Goal: Task Accomplishment & Management: Complete application form

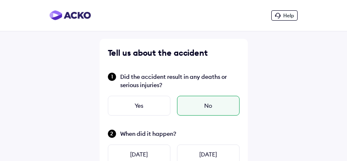
scroll to position [303, 0]
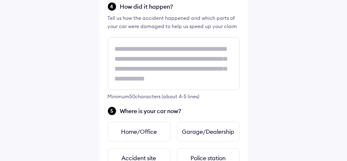
click at [260, 115] on div "Help Tell us about the accident Did the accident result in any deaths or seriou…" at bounding box center [173, 50] width 347 height 706
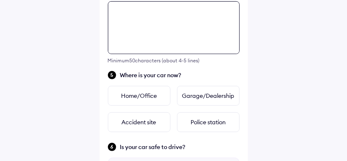
click at [143, 68] on div "Tell us about the accident Did the accident result in any deaths or serious inj…" at bounding box center [174, 34] width 148 height 668
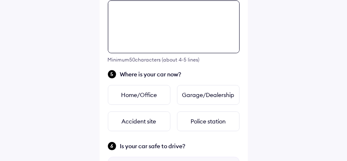
scroll to position [340, 0]
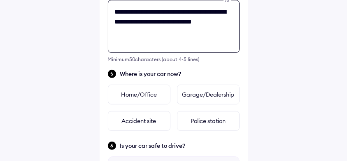
click at [175, 22] on textarea "**********" at bounding box center [174, 26] width 132 height 53
click at [177, 23] on textarea "**********" at bounding box center [174, 26] width 132 height 53
click at [201, 37] on textarea "**********" at bounding box center [174, 26] width 132 height 53
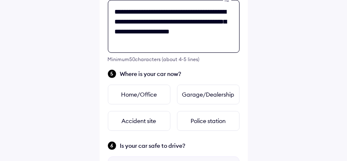
type textarea "**********"
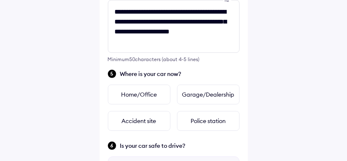
click at [229, 79] on div "Where is your car now? Home/Office Garage/Dealership Accident site Police stati…" at bounding box center [174, 100] width 132 height 62
click at [154, 93] on div "Home/Office" at bounding box center [139, 94] width 63 height 20
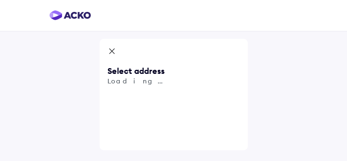
scroll to position [0, 0]
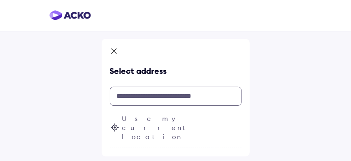
click at [200, 92] on input "text" at bounding box center [176, 95] width 132 height 19
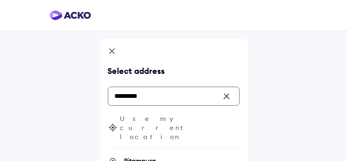
click at [160, 156] on span "Pitampura" at bounding box center [181, 160] width 115 height 8
type input "*********"
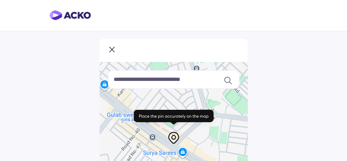
click at [292, 104] on div "Keyboard shortcuts Map Data Map data ©2025 Map data ©2025 100 m Click to toggle…" at bounding box center [173, 156] width 347 height 312
click at [202, 82] on input at bounding box center [174, 79] width 132 height 19
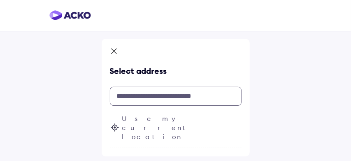
click at [182, 91] on input "text" at bounding box center [176, 95] width 132 height 19
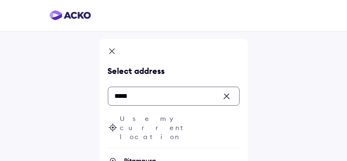
click at [153, 156] on span "Pitampura" at bounding box center [181, 160] width 115 height 8
type input "*****"
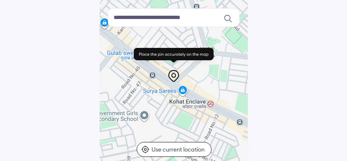
scroll to position [62, 0]
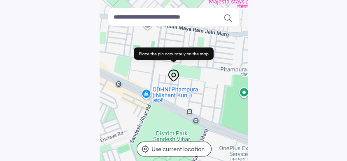
drag, startPoint x: 226, startPoint y: 116, endPoint x: 103, endPoint y: 78, distance: 127.9
click at [103, 78] on div at bounding box center [174, 82] width 148 height 165
click at [210, 64] on icon at bounding box center [174, 57] width 88 height 23
drag, startPoint x: 210, startPoint y: 64, endPoint x: 140, endPoint y: 57, distance: 70.4
click at [140, 57] on icon at bounding box center [174, 57] width 88 height 23
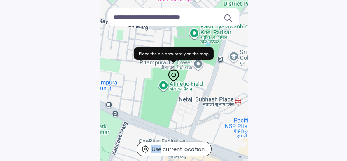
drag, startPoint x: 226, startPoint y: 74, endPoint x: 142, endPoint y: 67, distance: 84.3
click at [142, 67] on div "Keyboard shortcuts Map Data Map data ©2025 Map data ©2025 100 m Click to toggle…" at bounding box center [174, 82] width 148 height 165
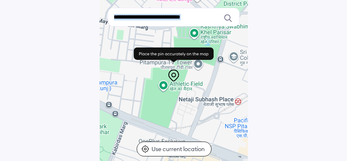
drag, startPoint x: 213, startPoint y: 70, endPoint x: 180, endPoint y: 123, distance: 61.8
click at [180, 123] on div "Keyboard shortcuts Map Data Map data ©2025 Map data ©2025 100 m Click to toggle…" at bounding box center [174, 82] width 148 height 165
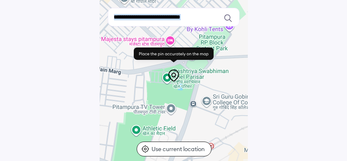
drag, startPoint x: 217, startPoint y: 82, endPoint x: 184, endPoint y: 131, distance: 59.1
click at [184, 131] on div at bounding box center [174, 82] width 148 height 165
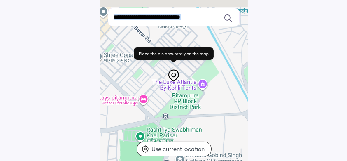
drag, startPoint x: 207, startPoint y: 96, endPoint x: 185, endPoint y: 154, distance: 62.0
click at [185, 154] on div "Keyboard shortcuts Map Data Map data ©2025 Map data ©2025 100 m Click to toggle…" at bounding box center [174, 82] width 148 height 165
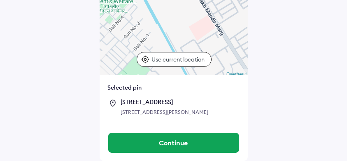
drag, startPoint x: 237, startPoint y: 113, endPoint x: 224, endPoint y: 173, distance: 61.6
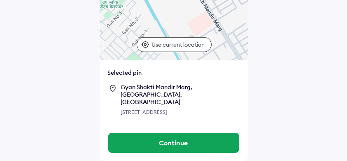
scroll to position [167, 0]
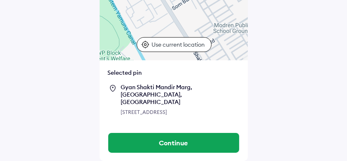
drag, startPoint x: 224, startPoint y: 41, endPoint x: 223, endPoint y: 106, distance: 65.1
click at [223, 106] on div "Keyboard shortcuts Map Data Map data ©2025 Map data ©2025 100 m Click to toggle…" at bounding box center [174, 9] width 148 height 229
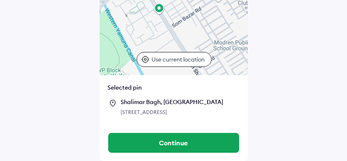
click at [264, 89] on div "Keyboard shortcuts Map Data Map data ©2025 Map data ©2025 100 m Click to toggle…" at bounding box center [173, 4] width 347 height 312
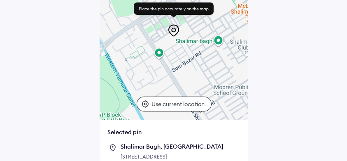
scroll to position [107, 0]
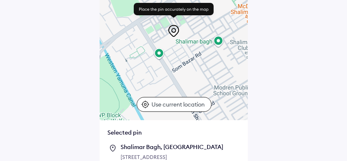
click at [202, 96] on div at bounding box center [174, 37] width 148 height 165
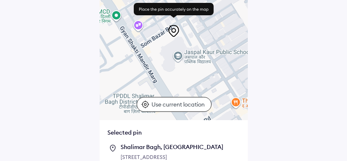
click at [196, 103] on p "Use current location" at bounding box center [179, 104] width 55 height 8
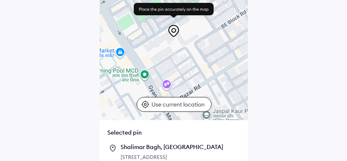
click at [196, 103] on p "Use current location" at bounding box center [179, 104] width 55 height 8
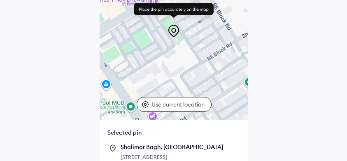
drag, startPoint x: 214, startPoint y: 68, endPoint x: 197, endPoint y: 116, distance: 51.1
click at [197, 116] on div at bounding box center [174, 37] width 148 height 165
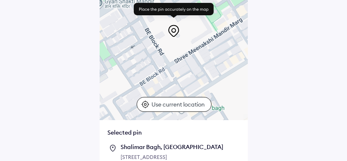
drag, startPoint x: 237, startPoint y: 89, endPoint x: 170, endPoint y: 100, distance: 68.5
click at [170, 100] on div "Keyboard shortcuts Map Data Map data ©2025 Map data ©2025 50 m Click to toggle …" at bounding box center [174, 37] width 148 height 165
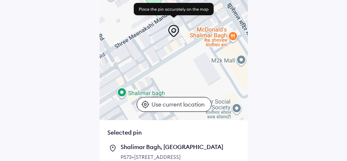
drag, startPoint x: 193, startPoint y: 86, endPoint x: 133, endPoint y: 73, distance: 60.7
click at [133, 73] on div at bounding box center [174, 37] width 148 height 165
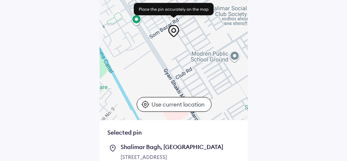
drag, startPoint x: 151, startPoint y: 48, endPoint x: 209, endPoint y: -21, distance: 90.0
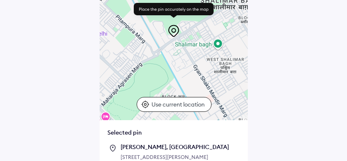
drag, startPoint x: 179, startPoint y: 43, endPoint x: 220, endPoint y: 68, distance: 48.2
click at [220, 68] on div at bounding box center [174, 37] width 148 height 165
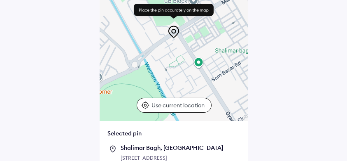
scroll to position [104, 0]
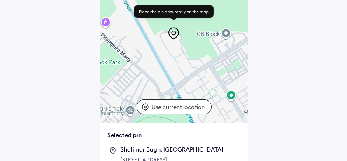
drag, startPoint x: 172, startPoint y: 56, endPoint x: 206, endPoint y: 76, distance: 40.3
click at [206, 76] on div at bounding box center [174, 40] width 148 height 165
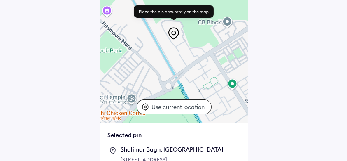
click at [191, 68] on div at bounding box center [174, 40] width 148 height 165
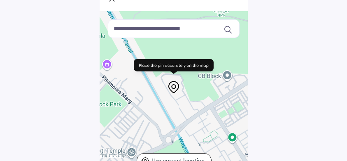
scroll to position [45, 0]
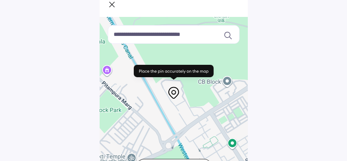
click at [195, 35] on input at bounding box center [174, 34] width 132 height 19
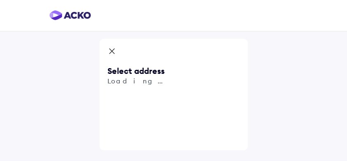
scroll to position [0, 0]
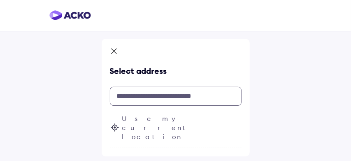
click at [161, 93] on input "text" at bounding box center [176, 95] width 132 height 19
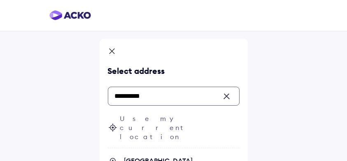
type input "**********"
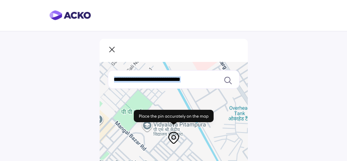
drag, startPoint x: 194, startPoint y: 133, endPoint x: 187, endPoint y: 147, distance: 16.4
click at [187, 147] on div "Keyboard shortcuts Map Data Map data ©2025 Map data ©2025 100 m Click to toggle…" at bounding box center [174, 144] width 148 height 165
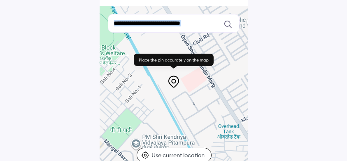
scroll to position [81, 0]
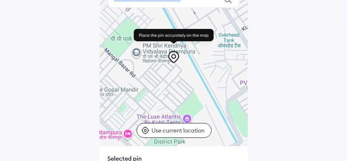
drag, startPoint x: 184, startPoint y: 147, endPoint x: 172, endPoint y: 75, distance: 73.1
click at [172, 75] on div at bounding box center [174, 63] width 148 height 165
drag, startPoint x: 344, startPoint y: 83, endPoint x: 348, endPoint y: 84, distance: 4.2
click at [347, 80] on html "Keyboard shortcuts Map Data Map data ©2025 Map data ©2025 100 m Click to toggle…" at bounding box center [173, -1] width 347 height 161
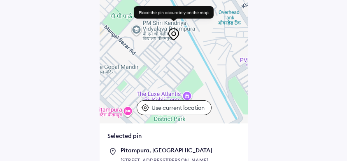
scroll to position [103, 0]
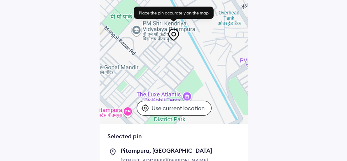
click at [171, 36] on icon at bounding box center [173, 34] width 13 height 13
click at [171, 34] on icon at bounding box center [173, 34] width 13 height 13
click at [172, 32] on icon at bounding box center [173, 34] width 13 height 13
click at [267, 70] on div "Keyboard shortcuts Map Data Map data ©2025 Map data ©2025 100 m Click to toggle…" at bounding box center [173, 53] width 347 height 312
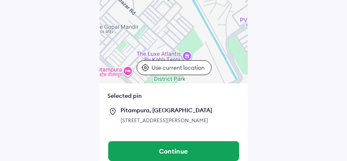
scroll to position [159, 0]
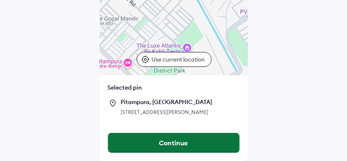
click at [205, 140] on button "Continue" at bounding box center [173, 143] width 131 height 20
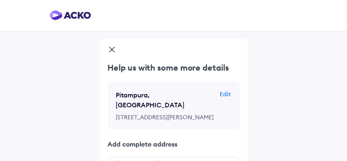
click at [260, 113] on div "Help us with some more details Pitampura, [GEOGRAPHIC_DATA] Edit [GEOGRAPHIC_DA…" at bounding box center [173, 132] width 347 height 265
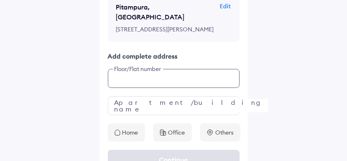
scroll to position [84, 0]
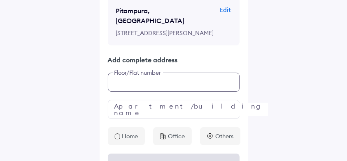
click at [169, 80] on input "text" at bounding box center [174, 81] width 132 height 19
type input "**********"
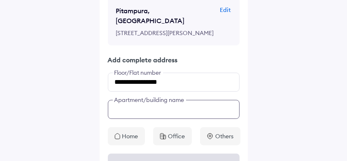
scroll to position [103, 0]
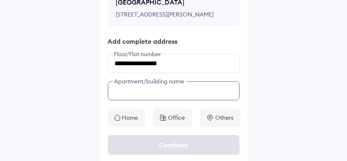
click at [153, 100] on div "**********" at bounding box center [174, 42] width 148 height 167
type input "**********"
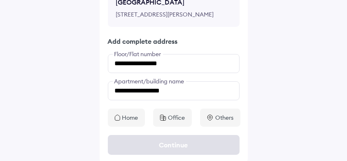
click at [135, 113] on p "Home" at bounding box center [130, 117] width 16 height 8
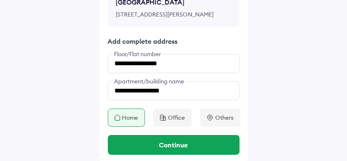
click at [251, 108] on div "**********" at bounding box center [173, 29] width 347 height 265
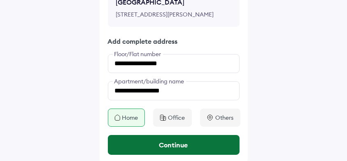
click at [183, 143] on button "Continue" at bounding box center [174, 145] width 132 height 20
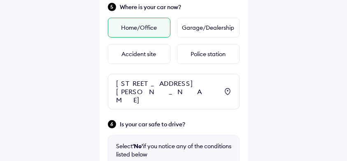
scroll to position [409, 0]
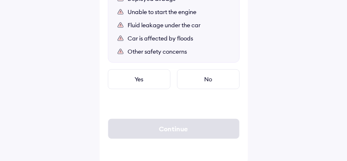
scroll to position [591, 0]
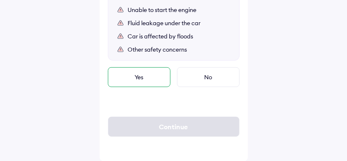
click at [138, 78] on div "Yes" at bounding box center [139, 77] width 63 height 20
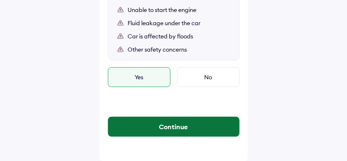
click at [157, 120] on button "Continue" at bounding box center [173, 127] width 131 height 20
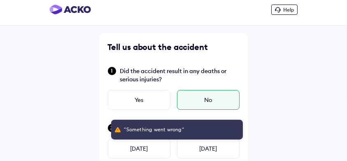
scroll to position [0, 0]
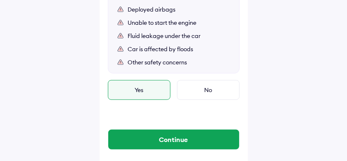
scroll to position [591, 0]
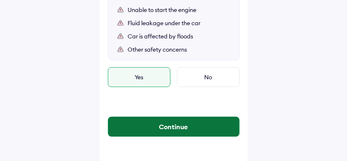
click at [210, 118] on button "Continue" at bounding box center [173, 127] width 131 height 20
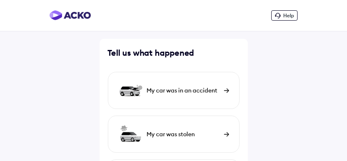
click at [170, 89] on div "My car was in an accident" at bounding box center [183, 90] width 73 height 8
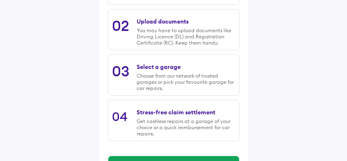
scroll to position [208, 0]
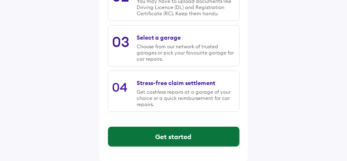
click at [187, 140] on button "Get started" at bounding box center [173, 136] width 131 height 20
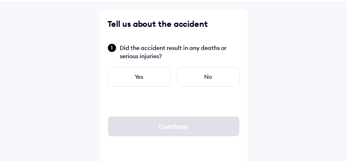
scroll to position [0, 0]
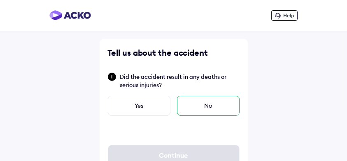
click at [204, 107] on div "No" at bounding box center [208, 106] width 63 height 20
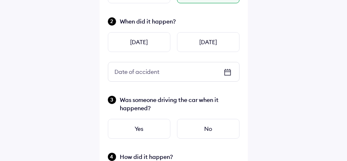
scroll to position [121, 0]
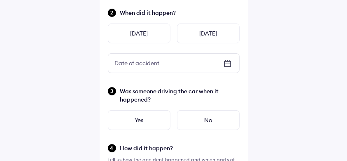
click at [227, 67] on icon at bounding box center [228, 63] width 10 height 10
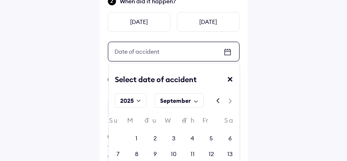
scroll to position [132, 0]
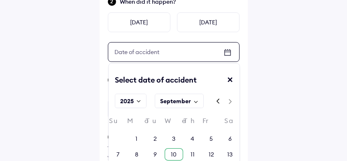
click at [178, 155] on div "10" at bounding box center [174, 154] width 19 height 12
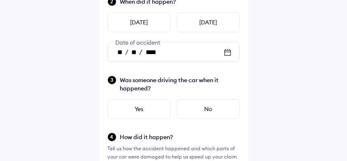
click at [155, 112] on div "Yes" at bounding box center [139, 109] width 63 height 20
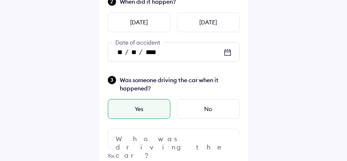
click at [163, 132] on div at bounding box center [174, 139] width 132 height 20
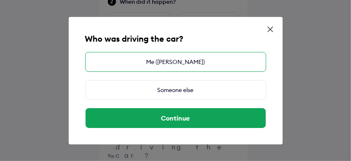
click at [198, 61] on div "Me (SWATI MISHRA)" at bounding box center [175, 62] width 181 height 20
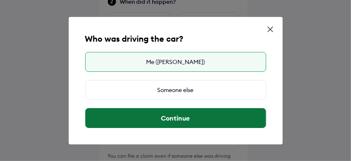
click at [201, 114] on button "Continue" at bounding box center [176, 118] width 180 height 20
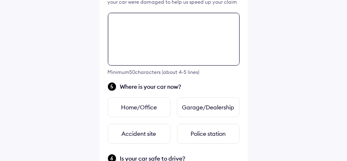
click at [154, 68] on div "Tell us about the accident Did the accident result in any deaths or serious inj…" at bounding box center [174, 45] width 148 height 668
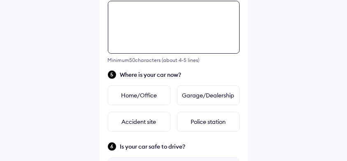
scroll to position [340, 0]
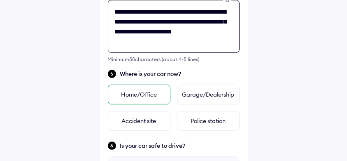
type textarea "**********"
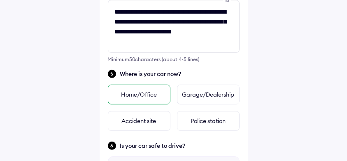
click at [158, 88] on div "Home/Office" at bounding box center [139, 94] width 63 height 20
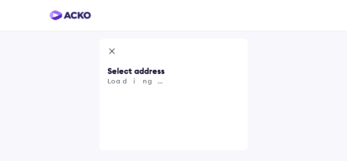
scroll to position [0, 0]
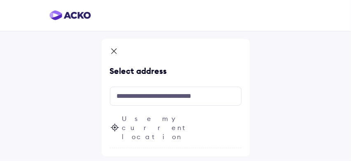
click at [280, 73] on div "Select address Use my current location" at bounding box center [175, 80] width 351 height 161
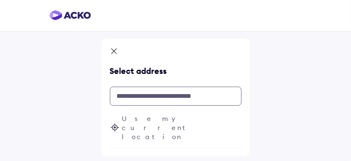
click at [208, 98] on input "text" at bounding box center [176, 95] width 132 height 19
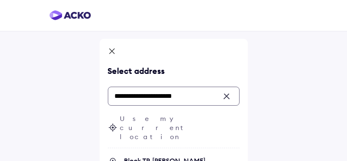
click at [206, 156] on span "Block TP, [PERSON_NAME] Pitampura, [GEOGRAPHIC_DATA]" at bounding box center [181, 164] width 115 height 16
type input "**********"
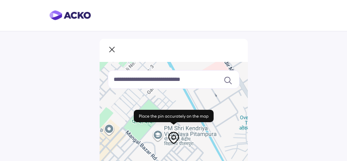
drag, startPoint x: 173, startPoint y: 138, endPoint x: 183, endPoint y: 139, distance: 9.6
click at [183, 139] on div at bounding box center [174, 126] width 88 height 36
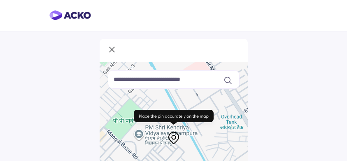
drag, startPoint x: 187, startPoint y: 147, endPoint x: 166, endPoint y: 146, distance: 21.4
click at [166, 146] on div at bounding box center [174, 144] width 148 height 165
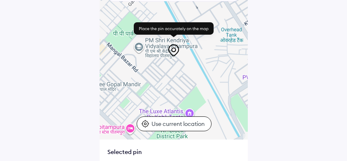
scroll to position [75, 0]
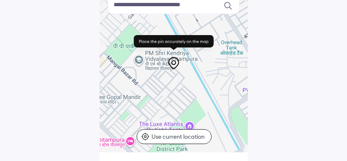
click at [169, 44] on rect at bounding box center [174, 41] width 80 height 12
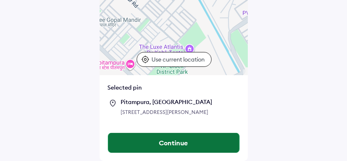
click at [222, 139] on button "Continue" at bounding box center [173, 143] width 131 height 20
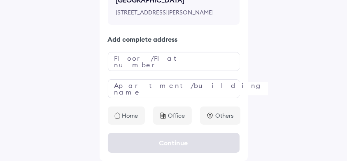
scroll to position [0, 0]
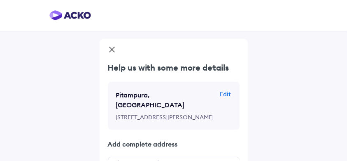
click at [283, 117] on div "Help us with some more details Pitampura, New Delhi Edit TP145, Block TP, Poorv…" at bounding box center [173, 132] width 347 height 265
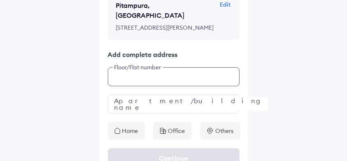
click at [187, 105] on div "Help us with some more details Pitampura, New Delhi Edit TP145, Block TP, Poorv…" at bounding box center [174, 55] width 148 height 167
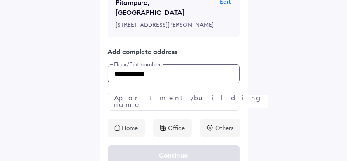
click at [116, 81] on input "**********" at bounding box center [174, 73] width 132 height 19
type input "**********"
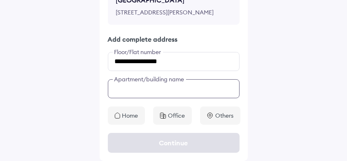
click at [120, 101] on div "**********" at bounding box center [174, 40] width 148 height 167
type input "**********"
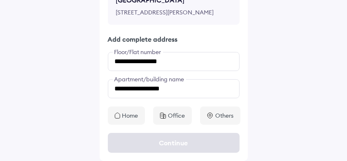
click at [125, 112] on p "Home" at bounding box center [130, 115] width 16 height 8
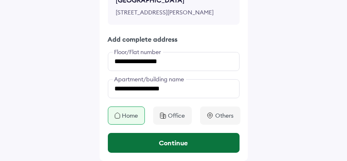
click at [171, 138] on button "Continue" at bounding box center [174, 143] width 132 height 20
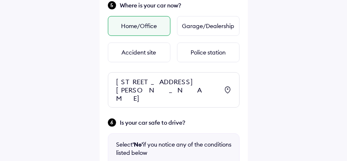
scroll to position [409, 0]
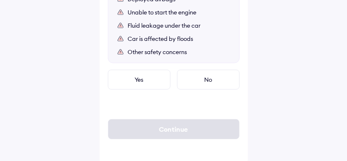
scroll to position [591, 0]
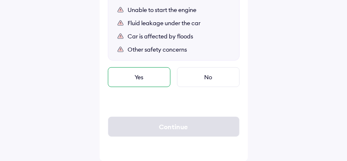
click at [157, 72] on div "Yes" at bounding box center [139, 77] width 63 height 20
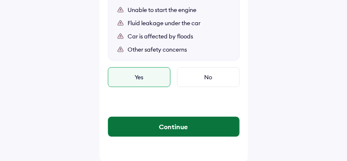
click at [171, 127] on button "Continue" at bounding box center [173, 127] width 131 height 20
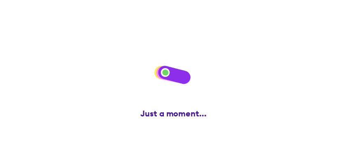
scroll to position [0, 0]
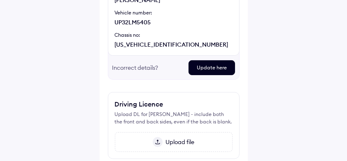
scroll to position [200, 0]
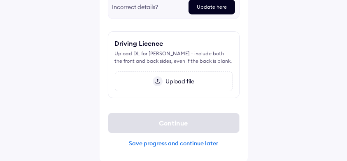
click at [189, 79] on span "Upload file" at bounding box center [179, 80] width 32 height 7
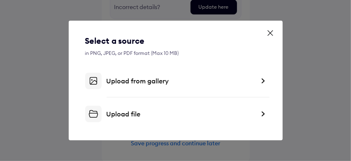
click at [162, 116] on div "Upload file" at bounding box center [181, 114] width 148 height 8
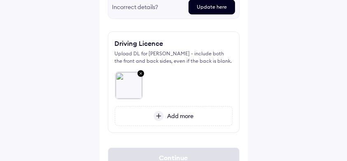
click at [181, 112] on span "Add more" at bounding box center [179, 115] width 30 height 7
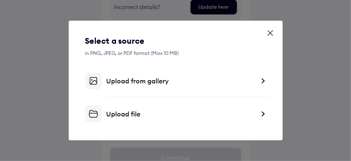
click at [171, 111] on div "Upload file" at bounding box center [181, 114] width 148 height 8
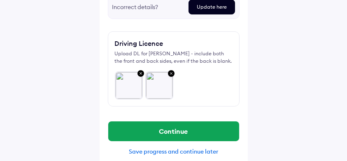
click at [240, 85] on div "Upload important documents Registration Certificate (RC) We've auto-fetched you…" at bounding box center [174, 4] width 148 height 331
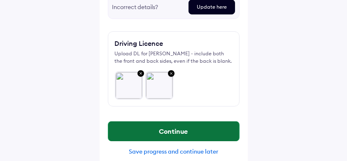
click at [199, 124] on button "Continue" at bounding box center [173, 131] width 131 height 20
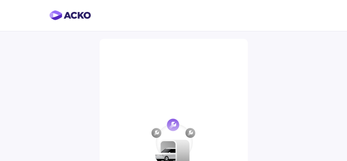
click at [268, 67] on div "Easy Cashless Claim Experience! Our expert team has handpicked top garages for …" at bounding box center [173, 155] width 347 height 310
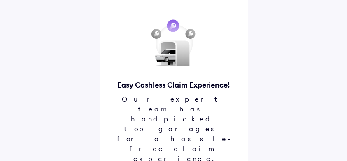
scroll to position [109, 0]
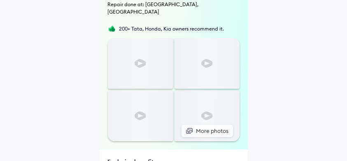
scroll to position [0, 0]
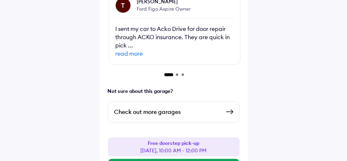
scroll to position [467, 0]
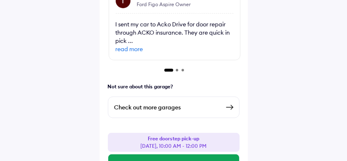
click at [173, 135] on div "Free doorstep pick-up Tomorrow, 10:00 AM - 12:00 PM" at bounding box center [173, 142] width 66 height 15
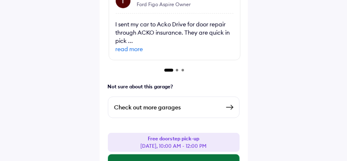
click at [171, 154] on button "Select this Slot" at bounding box center [173, 164] width 131 height 20
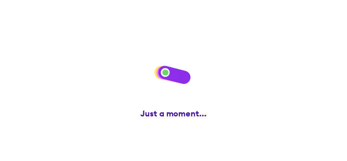
scroll to position [0, 0]
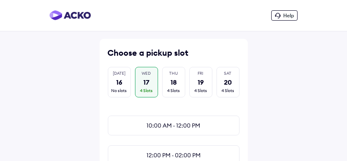
click at [257, 100] on div "Help Choose a pickup slot TODAY 16 No slots WED 17 4 Slots THU 18 4 Slots FRI 1…" at bounding box center [173, 145] width 347 height 291
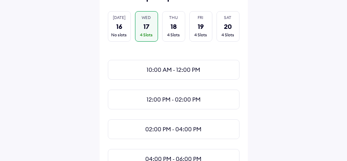
scroll to position [11, 0]
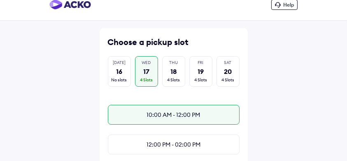
click at [199, 114] on div "10:00 AM - 12:00 PM" at bounding box center [174, 115] width 132 height 20
click at [309, 79] on div "Help Choose a pickup slot TODAY 16 No slots WED 17 4 Slots THU 18 4 Slots FRI 1…" at bounding box center [173, 134] width 347 height 291
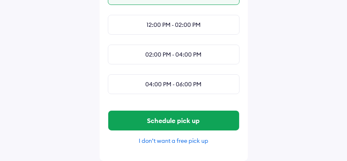
scroll to position [134, 0]
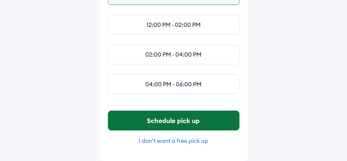
click at [217, 119] on button "Schedule pick up" at bounding box center [173, 120] width 131 height 20
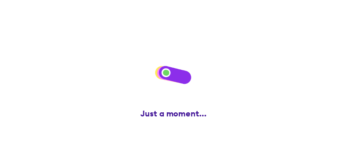
scroll to position [0, 0]
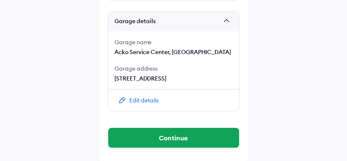
scroll to position [727, 0]
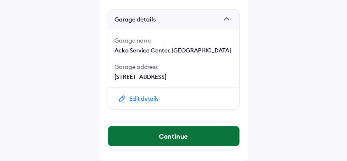
click at [204, 140] on button "Continue" at bounding box center [173, 136] width 131 height 20
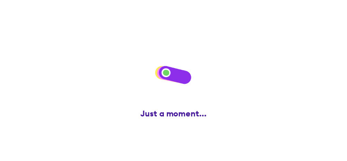
scroll to position [0, 0]
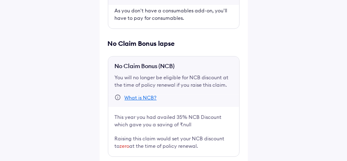
scroll to position [376, 0]
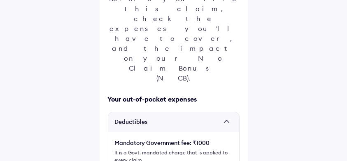
scroll to position [121, 0]
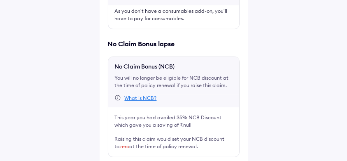
scroll to position [376, 0]
